Goal: Task Accomplishment & Management: Complete application form

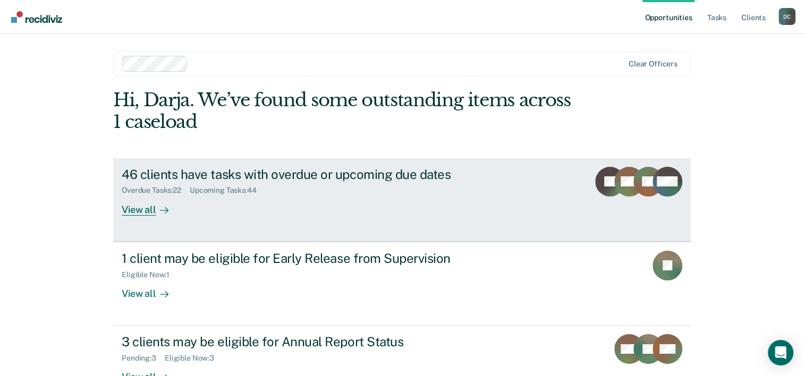
scroll to position [32, 0]
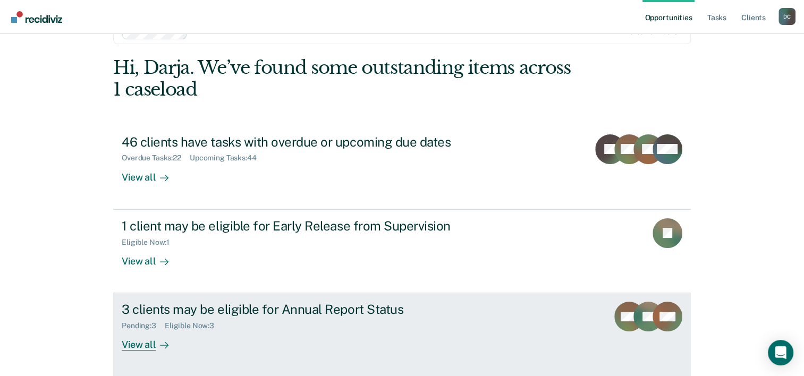
click at [156, 342] on div at bounding box center [162, 345] width 13 height 12
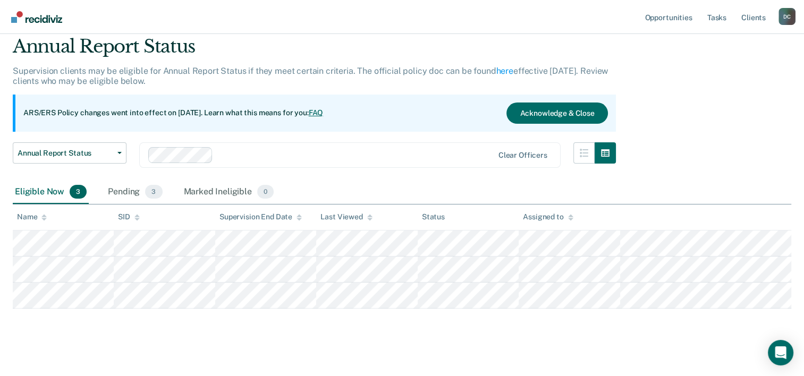
scroll to position [39, 0]
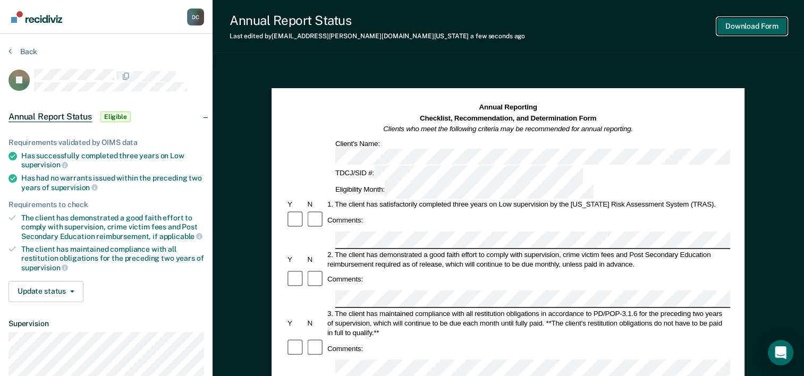
click at [744, 31] on button "Download Form" at bounding box center [752, 27] width 70 height 18
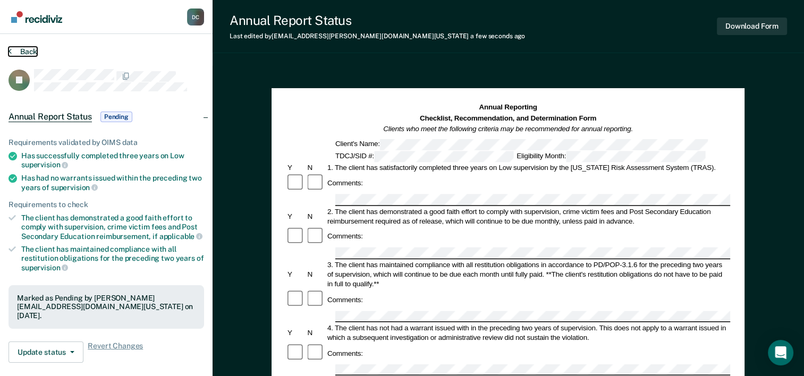
click at [21, 50] on button "Back" at bounding box center [23, 52] width 29 height 10
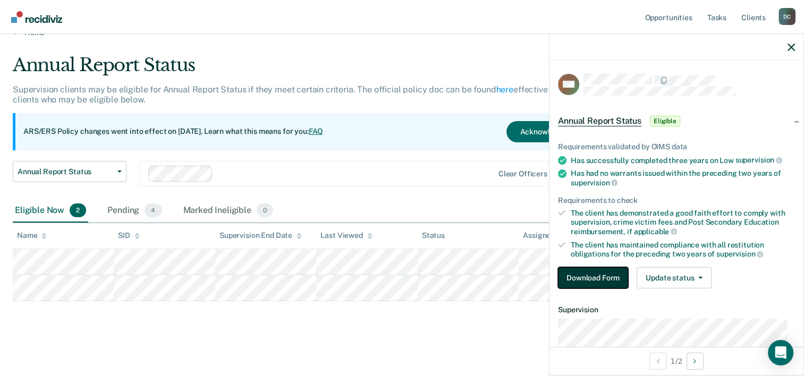
click at [587, 281] on button "Download Form" at bounding box center [593, 277] width 70 height 21
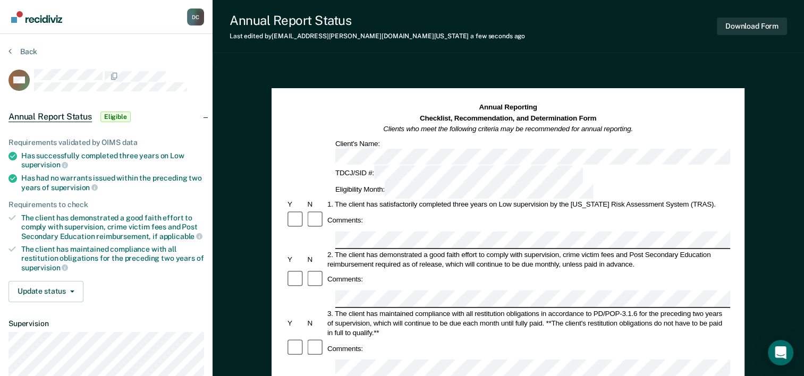
click at [381, 339] on div "Comments:" at bounding box center [508, 349] width 444 height 20
click at [753, 29] on button "Download Form" at bounding box center [752, 27] width 70 height 18
